Goal: Check status: Check status

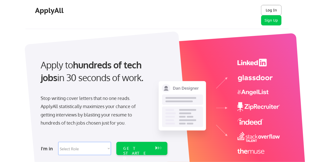
click at [271, 11] on button "Log In" at bounding box center [271, 10] width 20 height 10
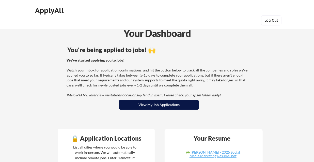
click at [158, 103] on button "View My Job Applications" at bounding box center [159, 105] width 80 height 10
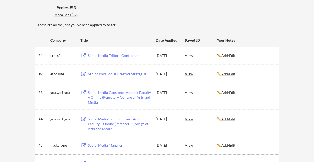
scroll to position [65, 0]
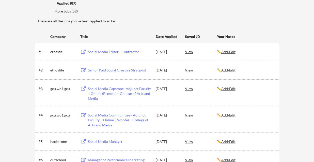
click at [188, 51] on div "View" at bounding box center [201, 51] width 32 height 9
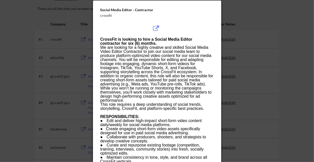
scroll to position [74, 0]
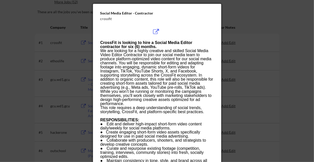
click at [279, 76] on div at bounding box center [157, 81] width 314 height 162
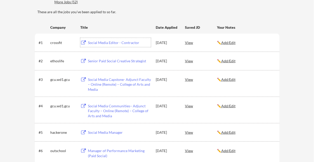
click at [128, 40] on div "Social Media Editor - Contractor" at bounding box center [119, 42] width 63 height 5
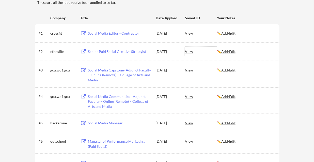
click at [188, 50] on div "View" at bounding box center [201, 51] width 32 height 9
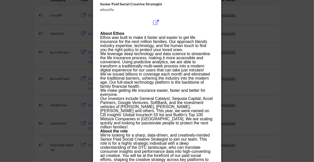
scroll to position [102, 0]
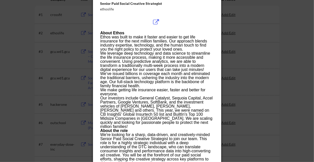
click at [245, 65] on div at bounding box center [157, 81] width 314 height 162
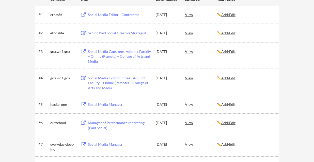
click at [99, 54] on div "Social Media Capstone- Adjunct Faculty – Online (Remote) – College of Arts and …" at bounding box center [119, 56] width 63 height 15
click at [120, 78] on div "Social Media Communities– Adjunct Faculty – Online (Remote) – College of Arts a…" at bounding box center [119, 82] width 63 height 15
click at [117, 103] on div "Social Media Manager" at bounding box center [119, 104] width 63 height 5
